Goal: Transaction & Acquisition: Purchase product/service

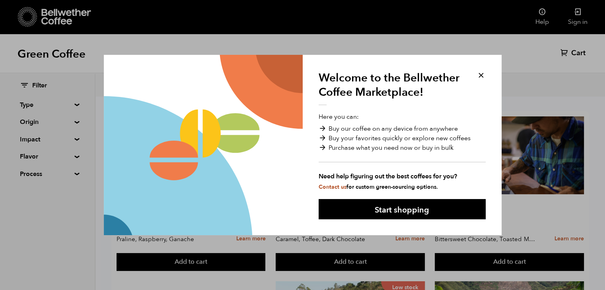
click at [482, 77] on button at bounding box center [481, 75] width 9 height 9
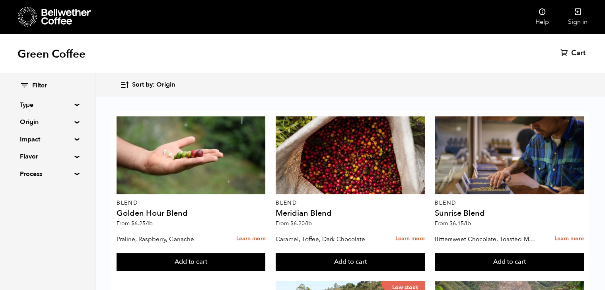
scroll to position [832, 0]
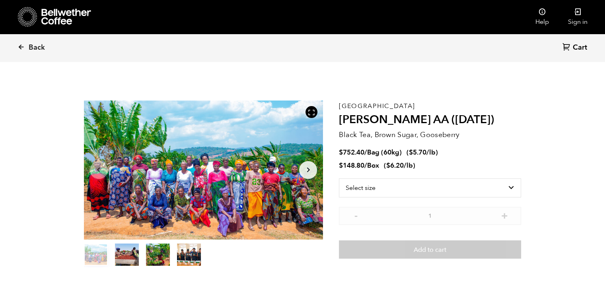
scroll to position [346, 424]
click at [513, 187] on select "Select size Bag (60kg) (132 lbs) Box (24 lbs)" at bounding box center [430, 188] width 182 height 19
click at [20, 45] on icon at bounding box center [21, 46] width 7 height 7
